Goal: Obtain resource: Obtain resource

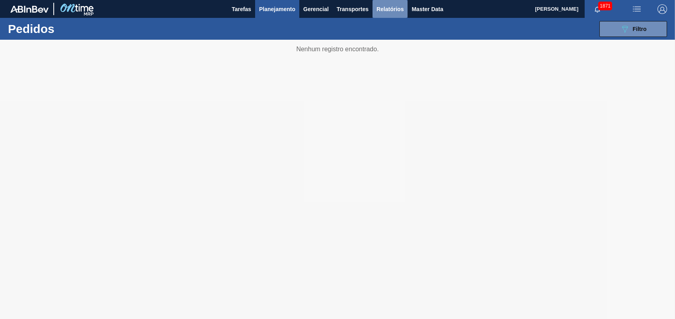
click at [397, 7] on span "Relatórios" at bounding box center [389, 9] width 27 height 10
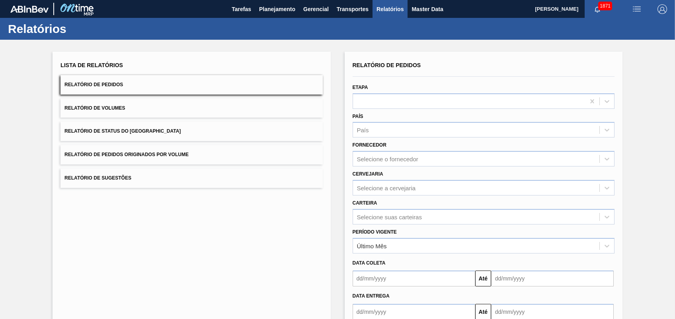
click at [161, 155] on span "Relatório de Pedidos Originados por Volume" at bounding box center [126, 155] width 124 height 6
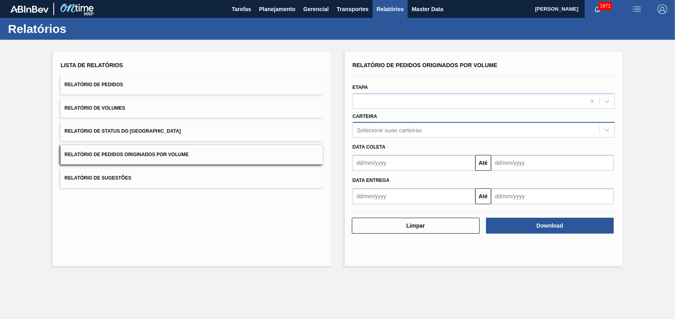
click at [398, 134] on div "Selecione suas carteiras" at bounding box center [476, 130] width 246 height 12
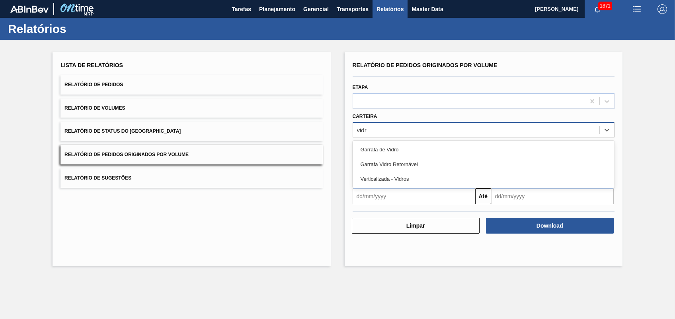
type input "vidro"
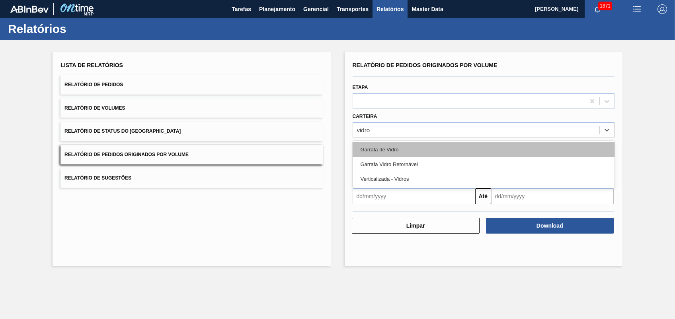
click at [385, 148] on div "Garrafa de Vidro" at bounding box center [483, 149] width 262 height 15
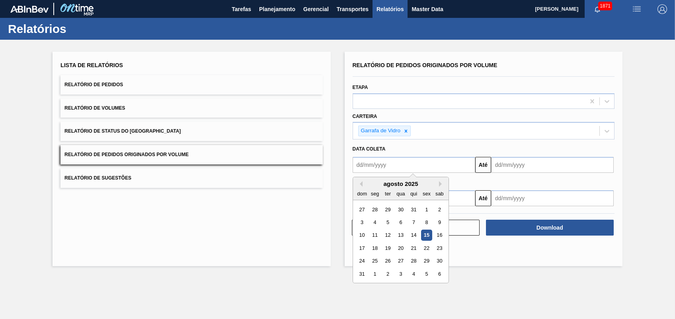
click at [395, 162] on input "text" at bounding box center [413, 165] width 122 height 16
drag, startPoint x: 427, startPoint y: 210, endPoint x: 452, endPoint y: 191, distance: 30.9
click at [428, 210] on div "1" at bounding box center [426, 209] width 11 height 11
type input "[DATE]"
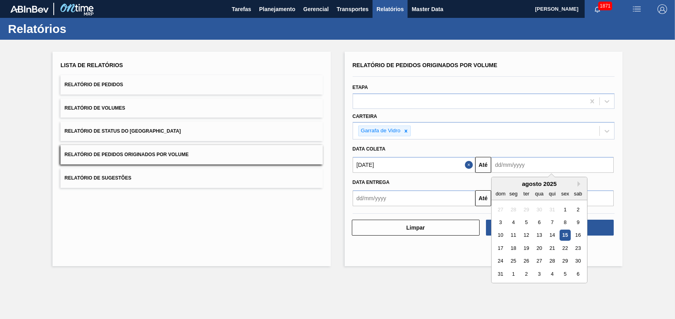
click at [508, 163] on input "text" at bounding box center [552, 165] width 122 height 16
click at [577, 238] on div "16" at bounding box center [577, 235] width 11 height 11
type input "[DATE]"
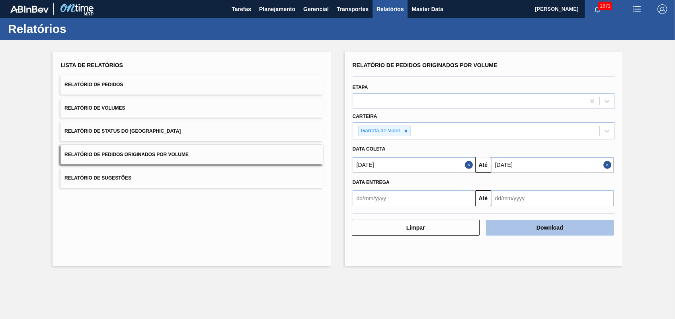
click at [572, 227] on button "Download" at bounding box center [550, 228] width 128 height 16
